Goal: Check status

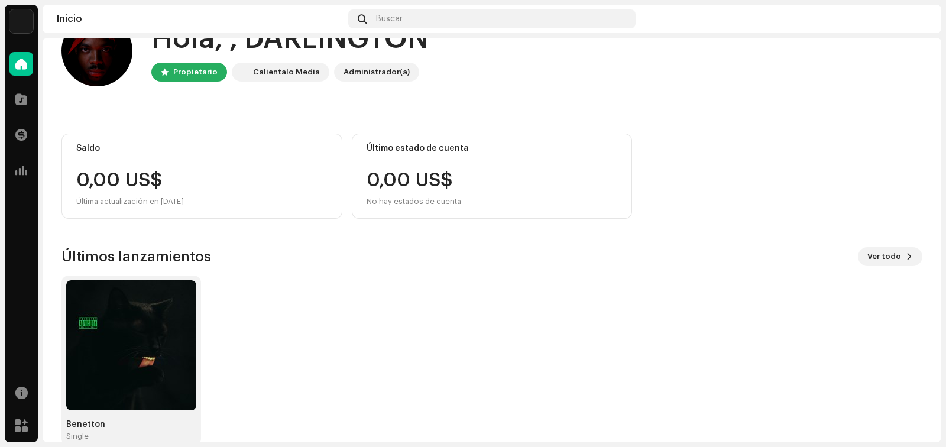
scroll to position [64, 0]
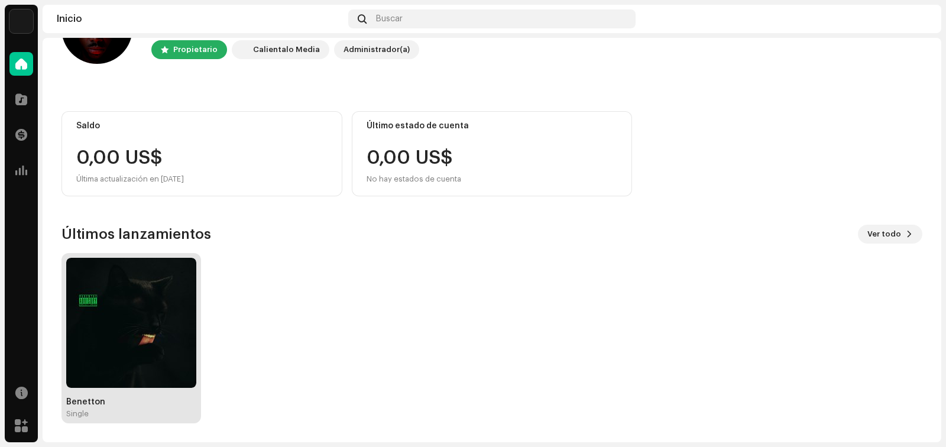
click at [180, 290] on img at bounding box center [131, 323] width 130 height 130
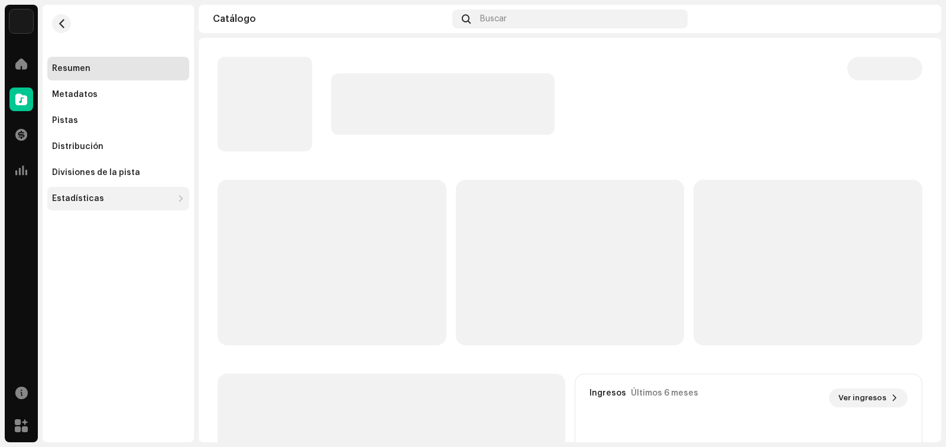
click at [93, 203] on div "Estadísticas" at bounding box center [78, 198] width 52 height 9
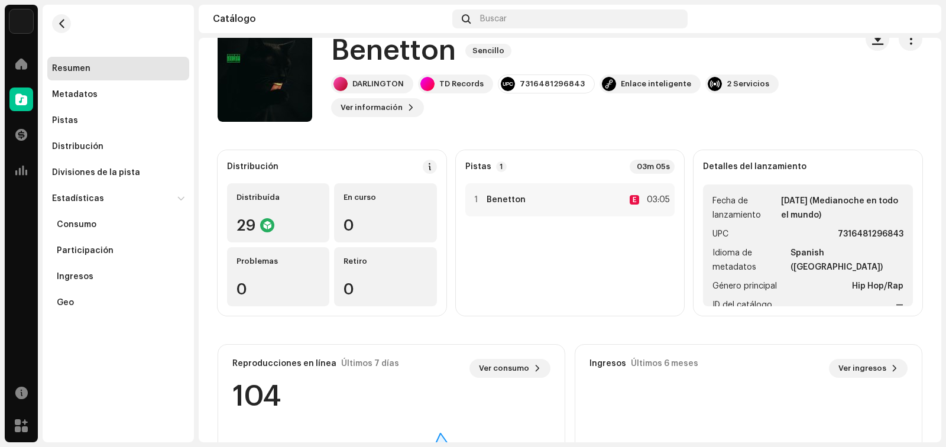
scroll to position [187, 0]
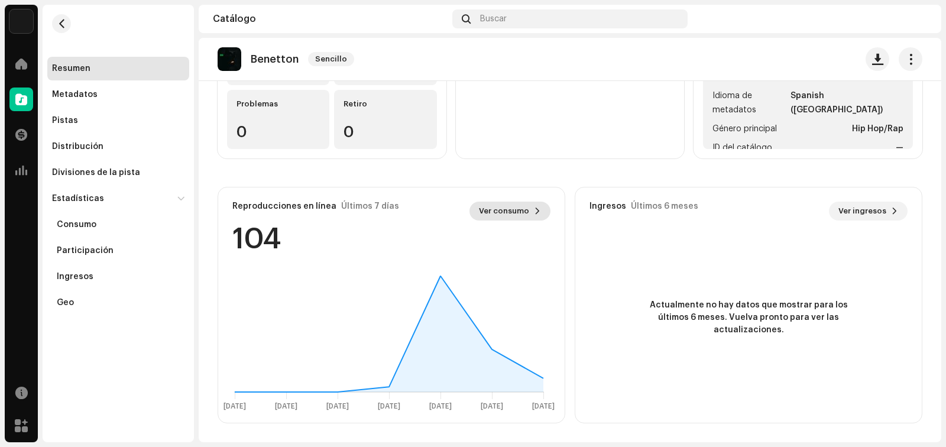
click at [497, 206] on span "Ver consumo" at bounding box center [504, 211] width 50 height 24
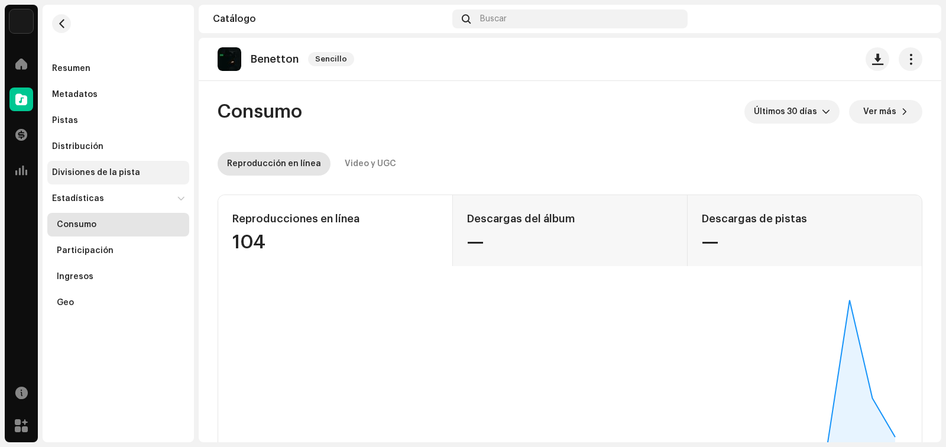
click at [97, 172] on div "Divisiones de la pista" at bounding box center [96, 172] width 88 height 9
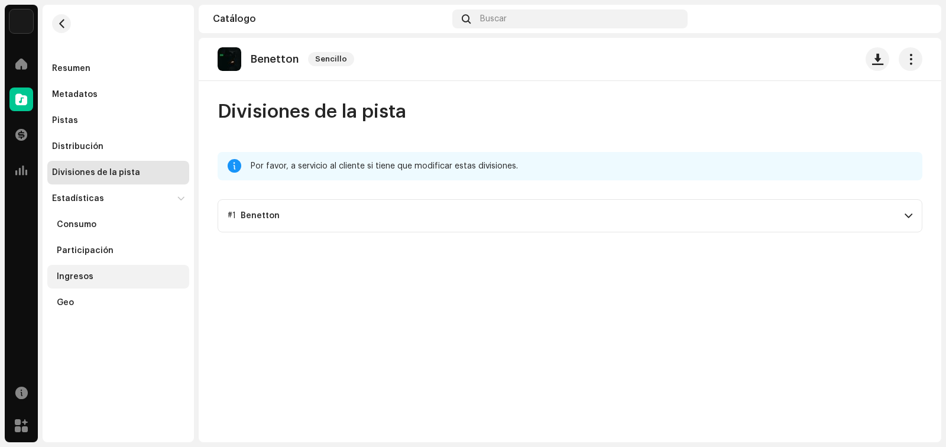
click at [85, 266] on div "Ingresos" at bounding box center [118, 277] width 142 height 24
